Goal: Navigation & Orientation: Find specific page/section

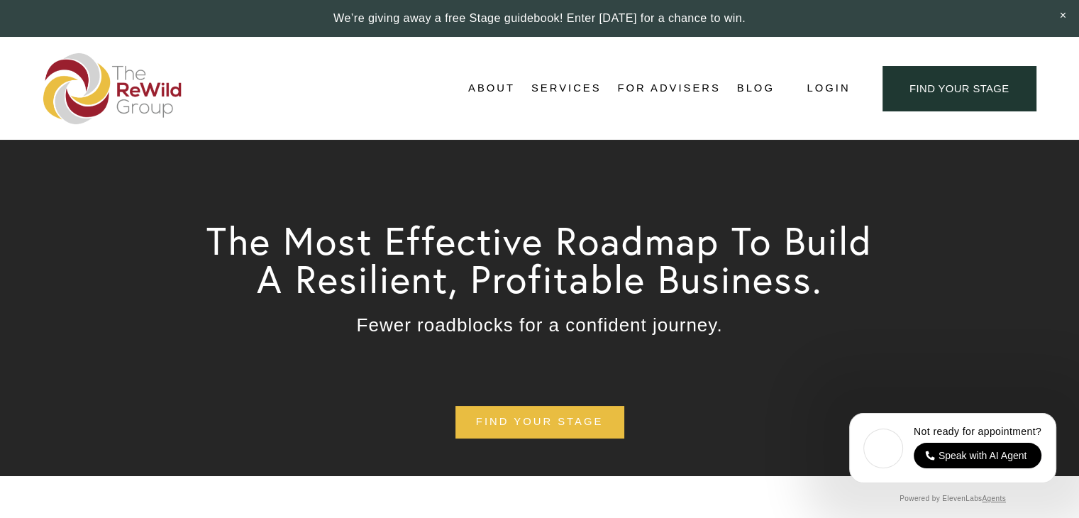
click at [0, 0] on span "About Us" at bounding box center [0, 0] width 0 height 0
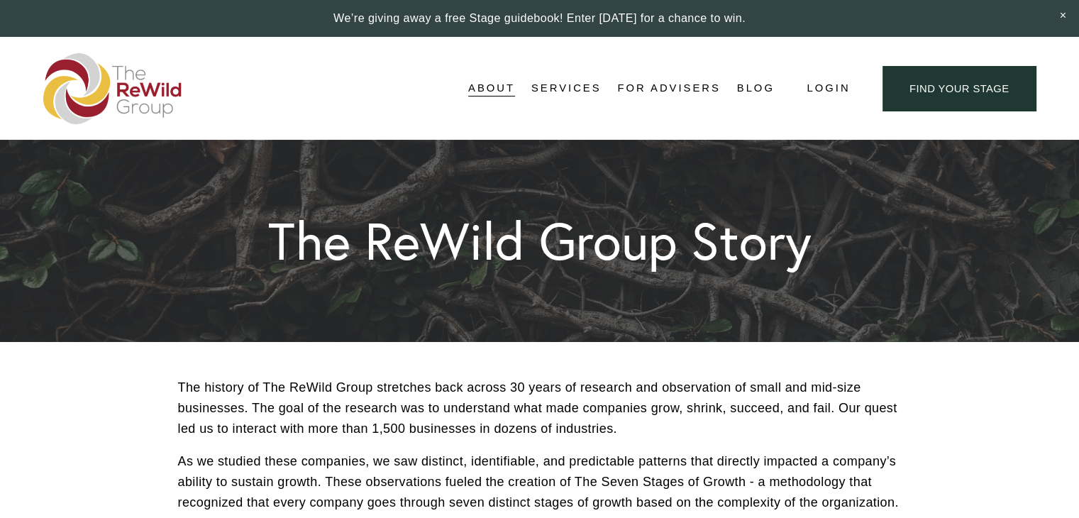
click at [619, 88] on link "For Advisers" at bounding box center [668, 88] width 103 height 21
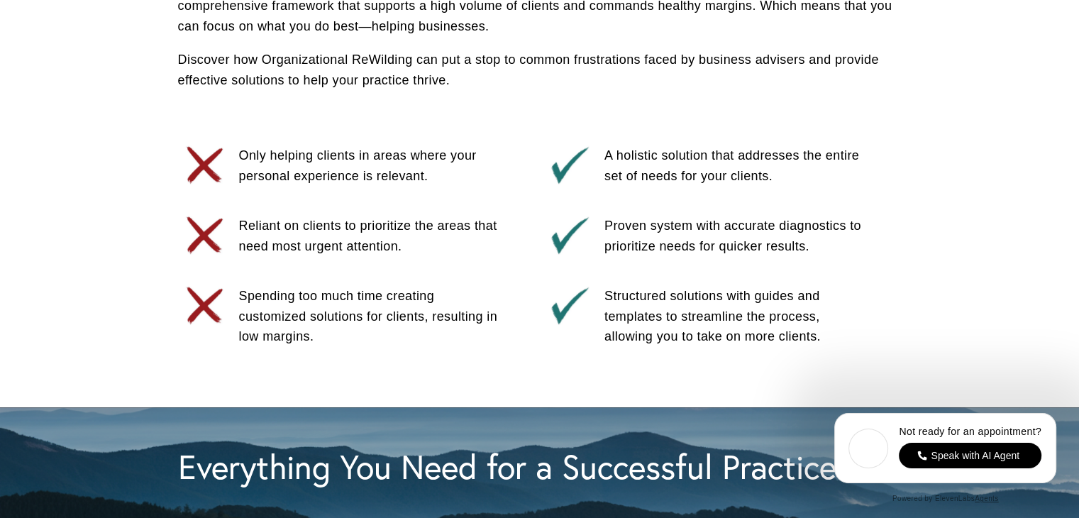
scroll to position [780, 0]
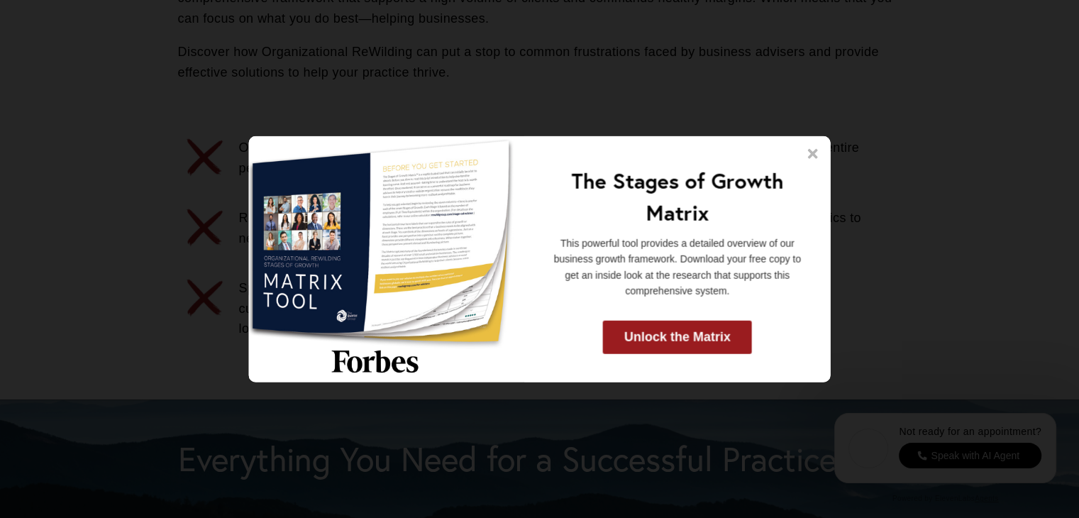
click at [809, 153] on icon at bounding box center [813, 154] width 14 height 14
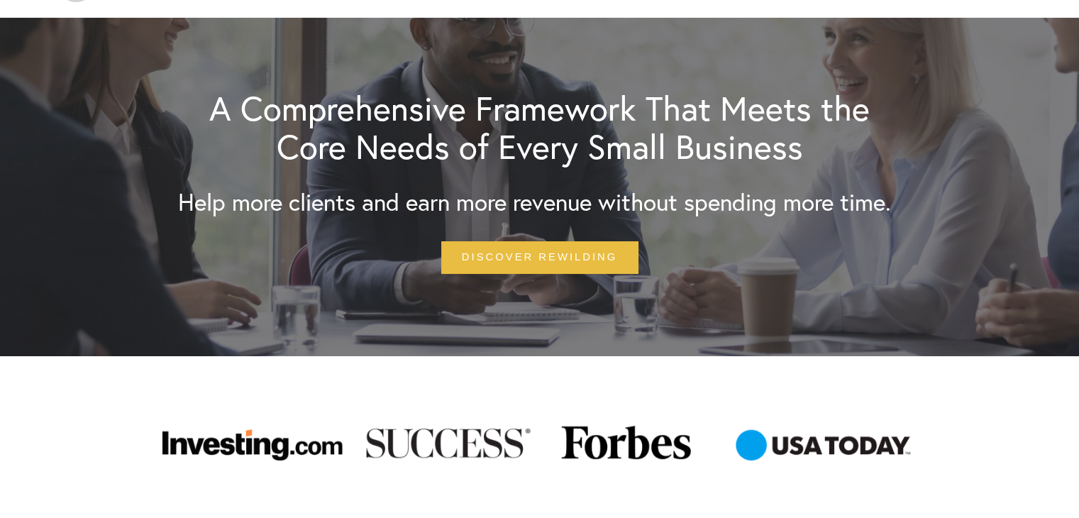
scroll to position [0, 0]
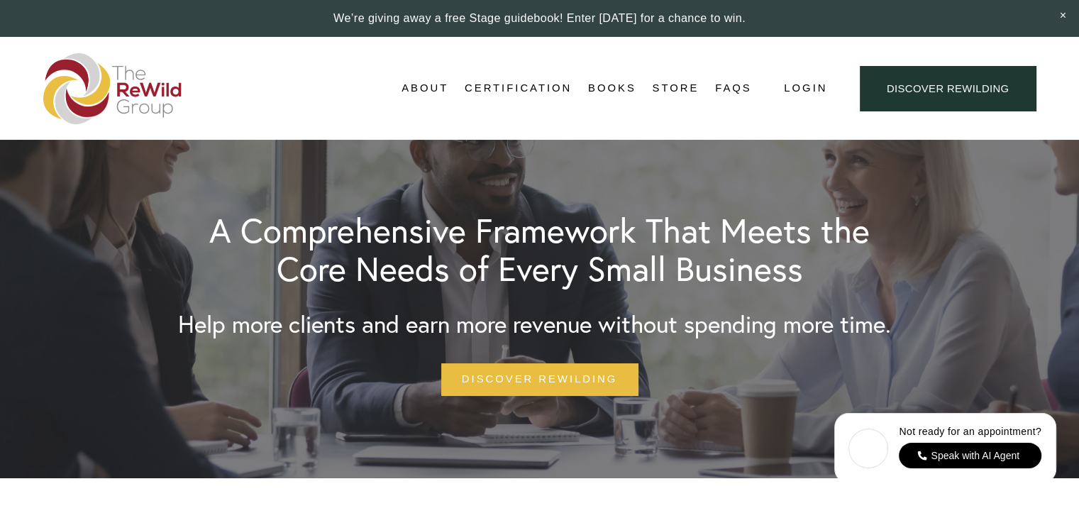
click at [0, 0] on link "Adviser Network" at bounding box center [0, 0] width 0 height 0
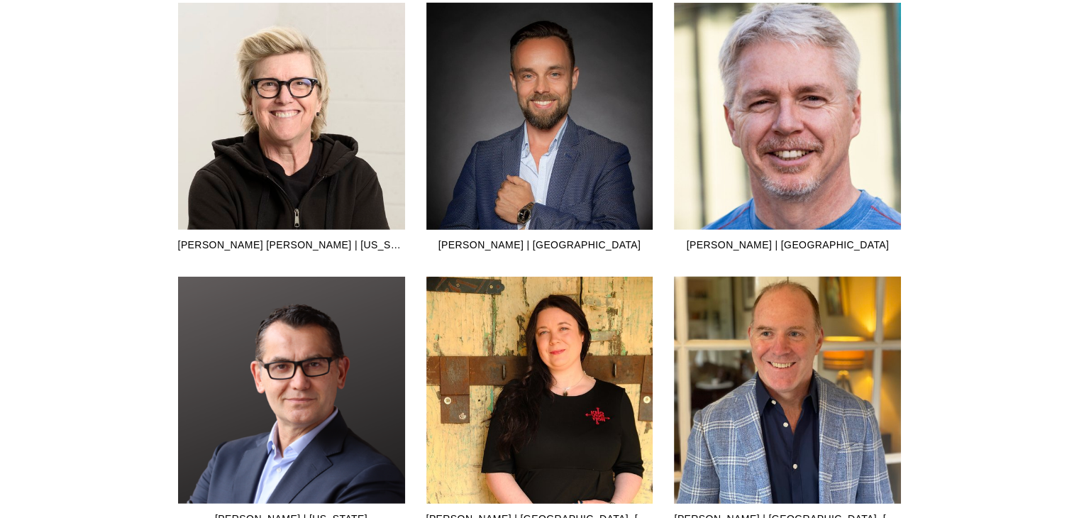
scroll to position [3835, 0]
